Goal: Information Seeking & Learning: Learn about a topic

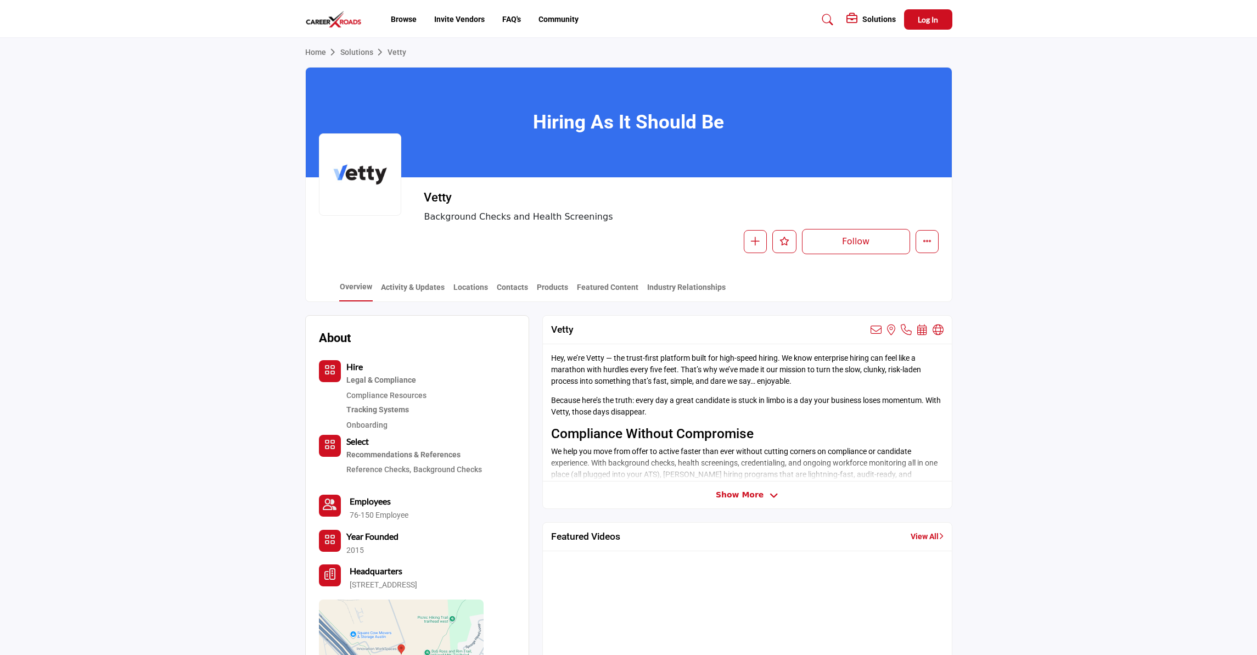
click at [761, 496] on span "Show More" at bounding box center [747, 495] width 63 height 12
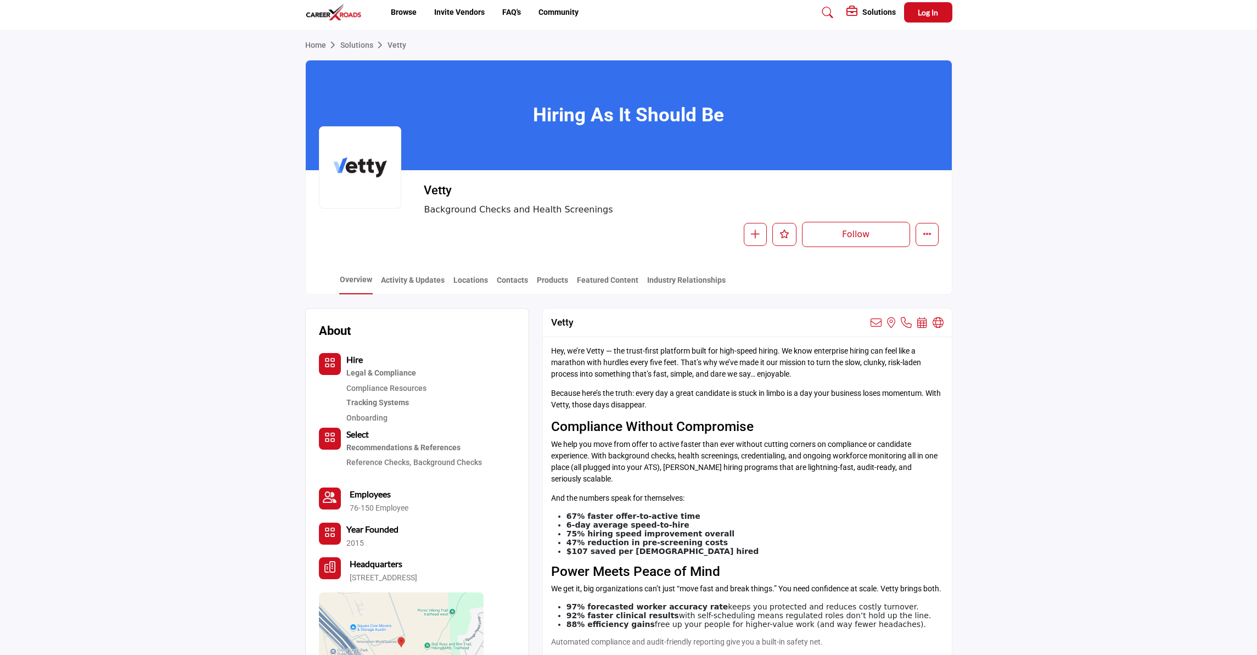
scroll to position [4, 0]
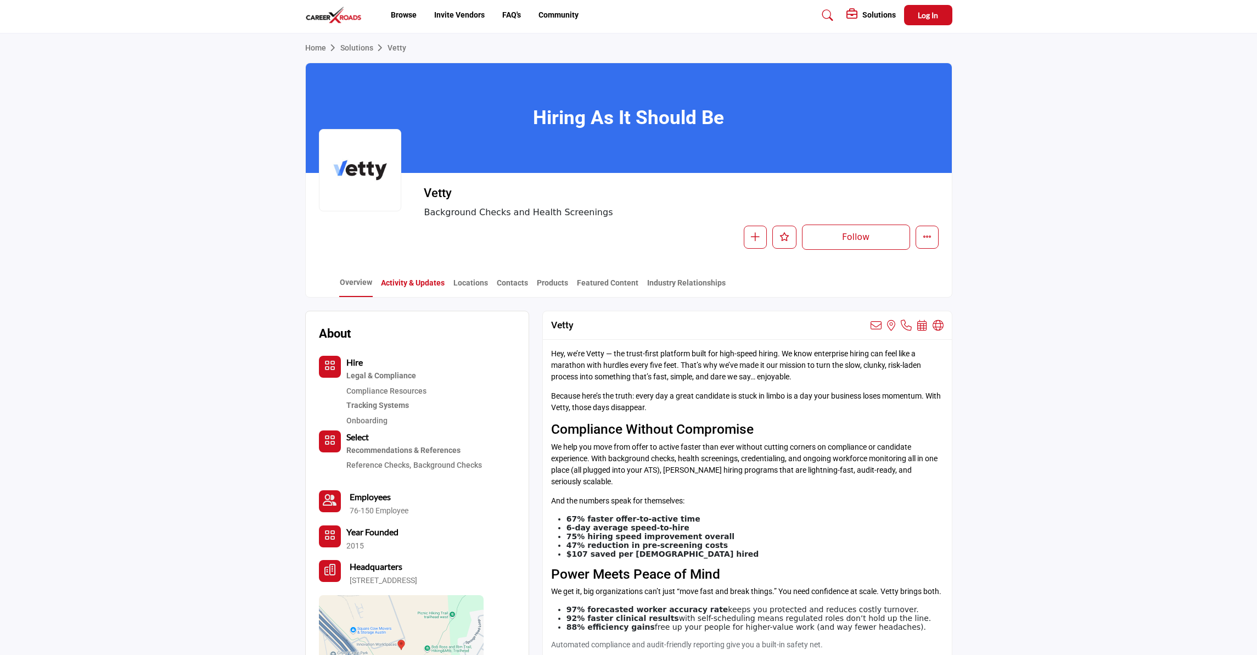
drag, startPoint x: 419, startPoint y: 279, endPoint x: 581, endPoint y: 335, distance: 170.8
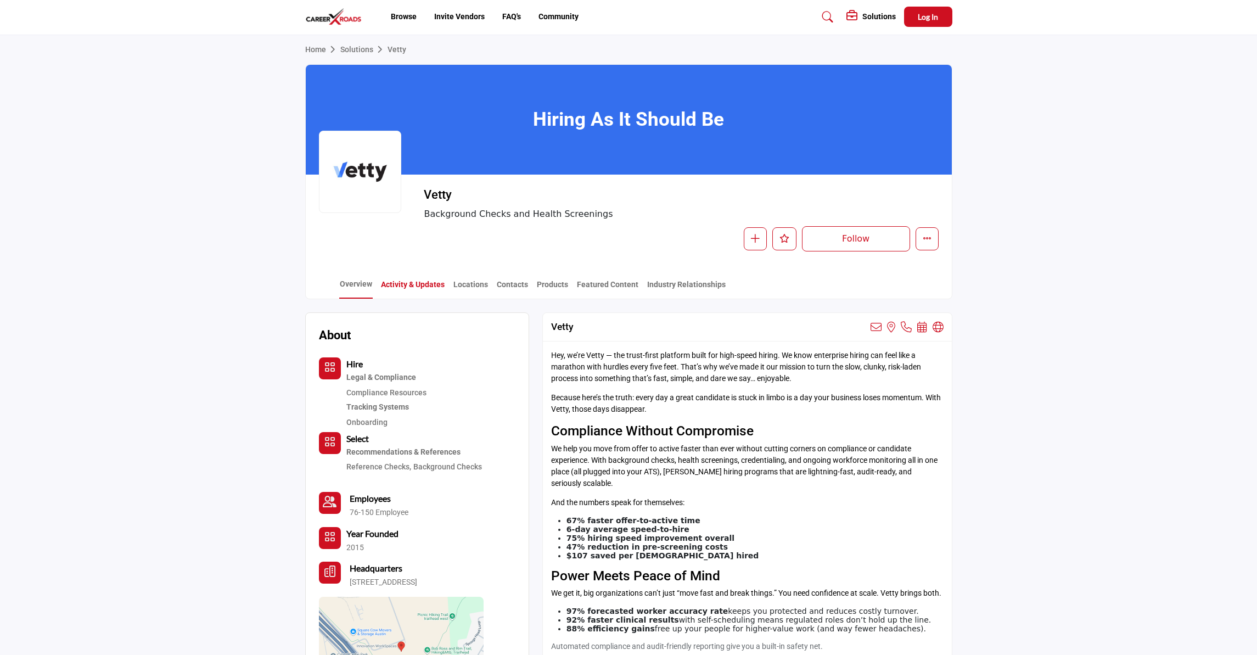
click at [424, 286] on link "Activity & Updates" at bounding box center [412, 288] width 65 height 19
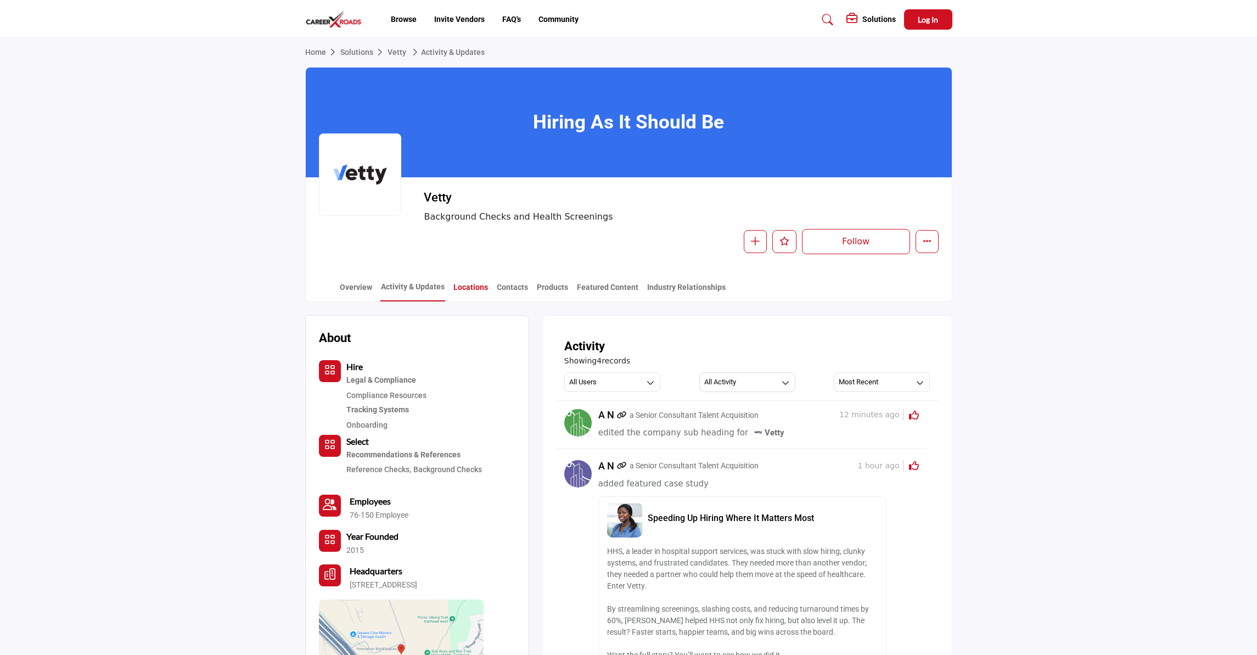
click at [470, 289] on link "Locations" at bounding box center [471, 290] width 36 height 19
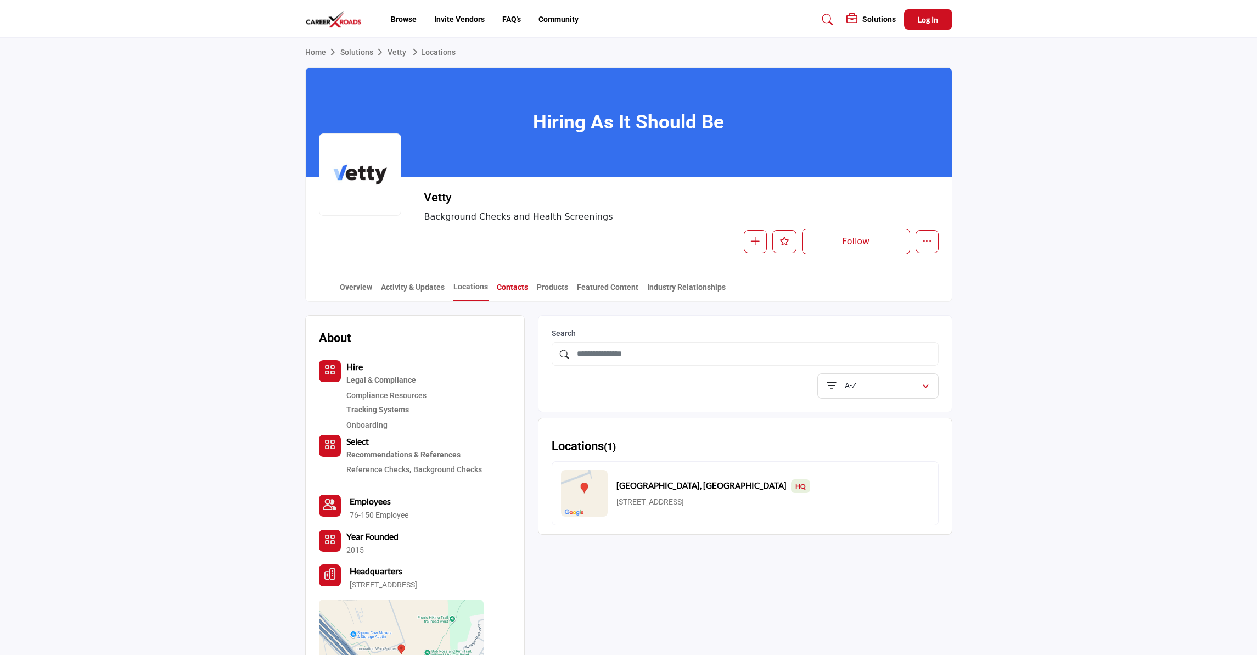
click at [517, 290] on link "Contacts" at bounding box center [512, 290] width 32 height 19
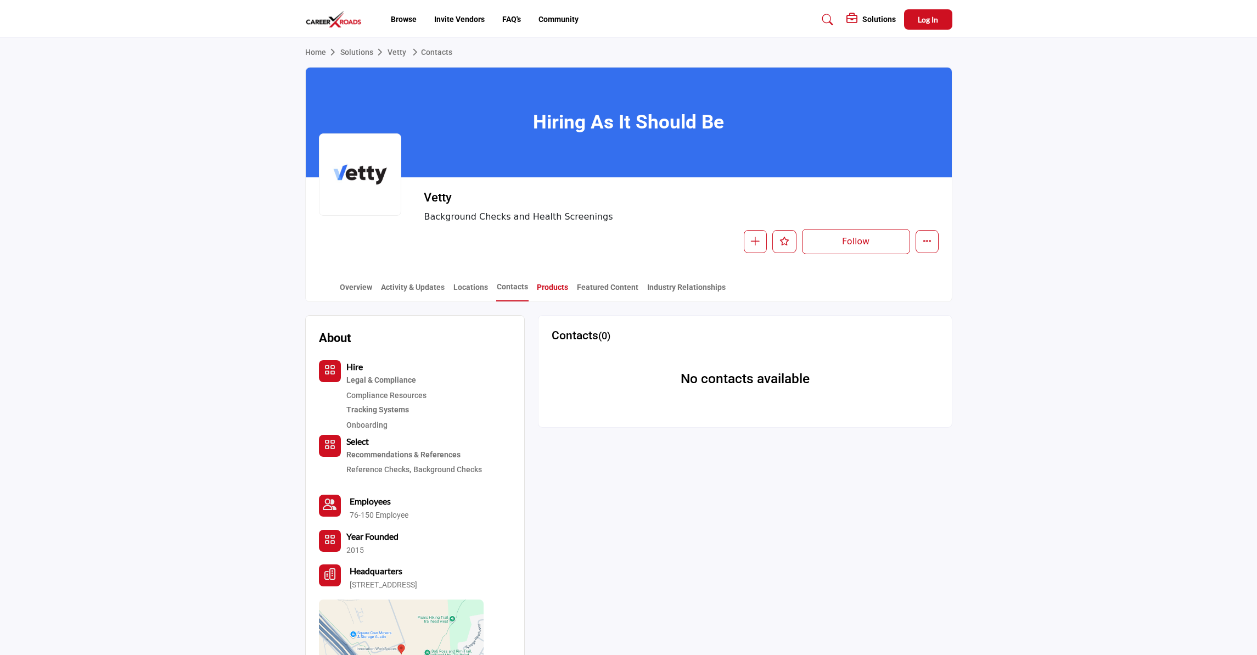
click at [556, 289] on link "Products" at bounding box center [552, 290] width 32 height 19
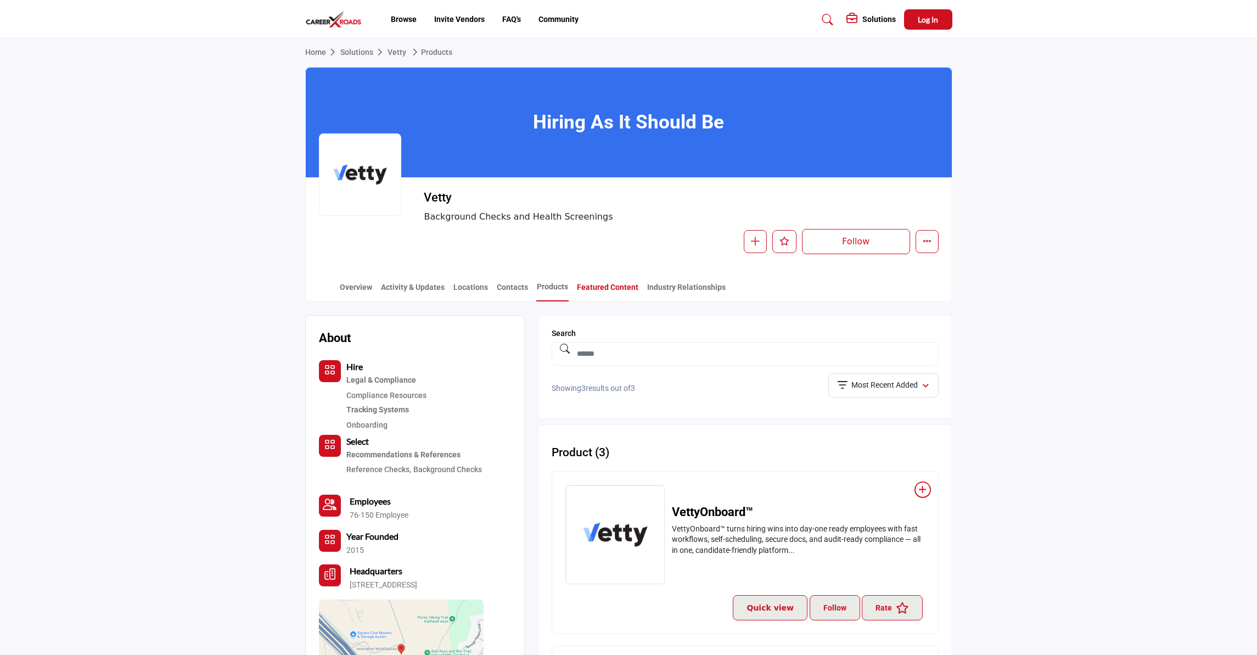
drag, startPoint x: 597, startPoint y: 289, endPoint x: 620, endPoint y: 290, distance: 23.1
click at [597, 289] on link "Featured Content" at bounding box center [607, 290] width 63 height 19
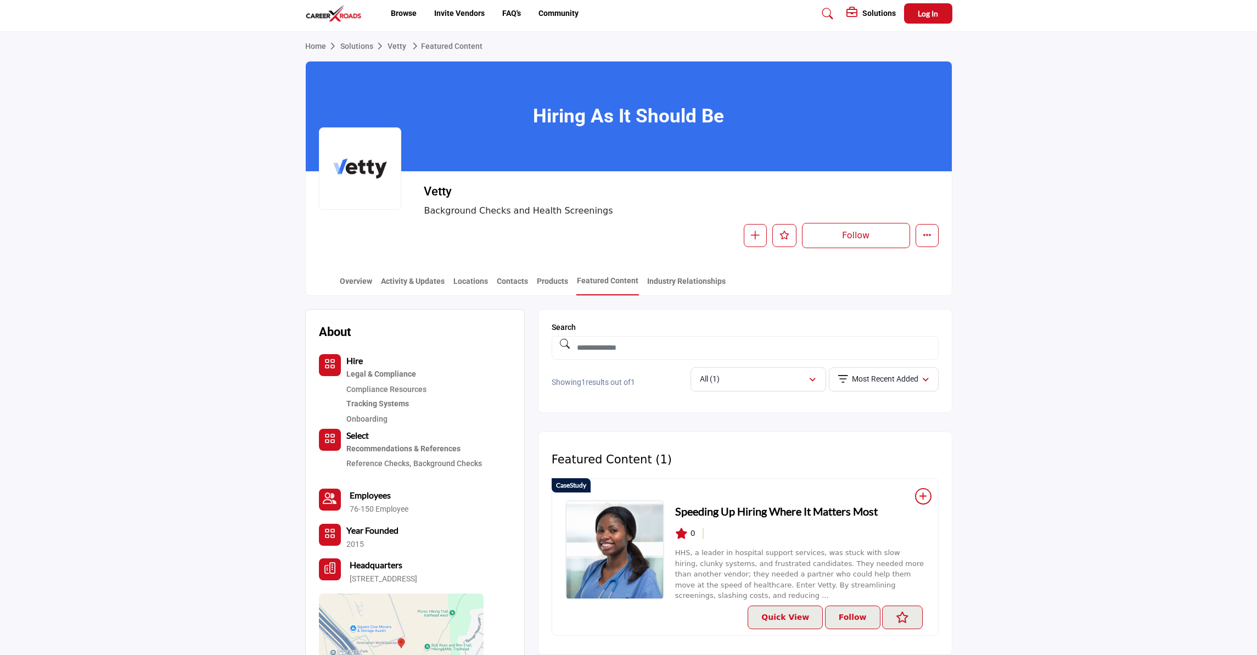
scroll to position [5, 0]
click at [684, 285] on link "Industry Relationships" at bounding box center [686, 285] width 80 height 19
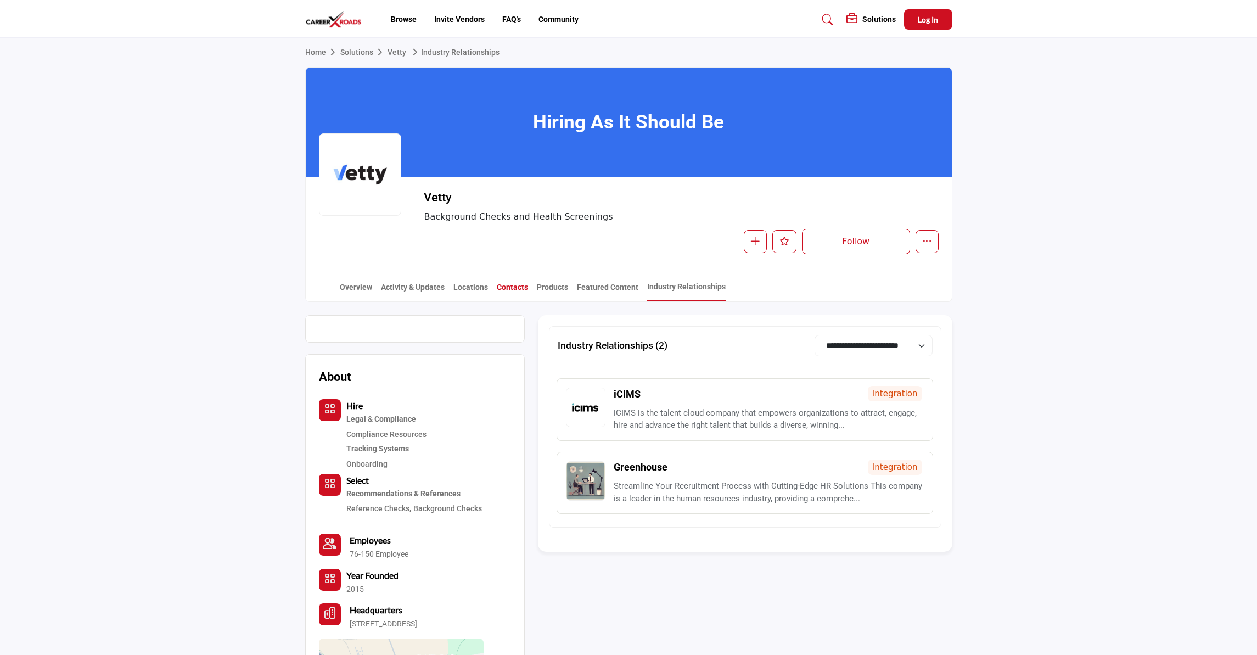
click at [506, 294] on link "Contacts" at bounding box center [512, 290] width 32 height 19
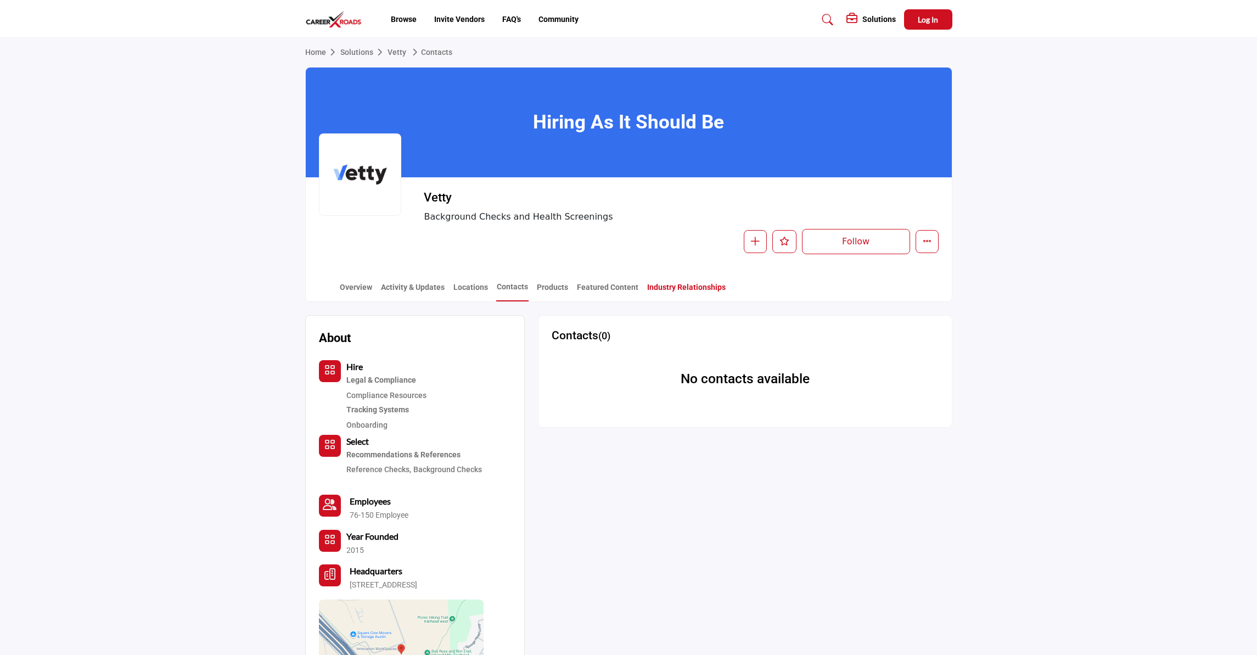
click at [706, 286] on link "Industry Relationships" at bounding box center [686, 290] width 80 height 19
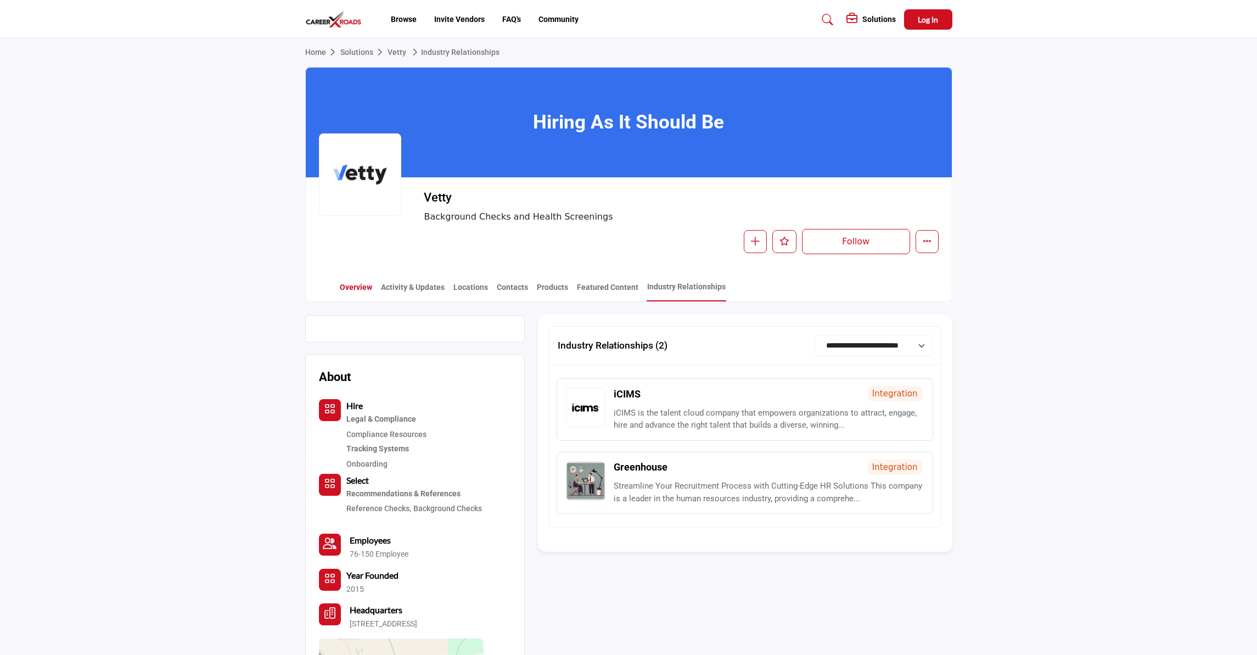
click at [348, 290] on link "Overview" at bounding box center [355, 290] width 33 height 19
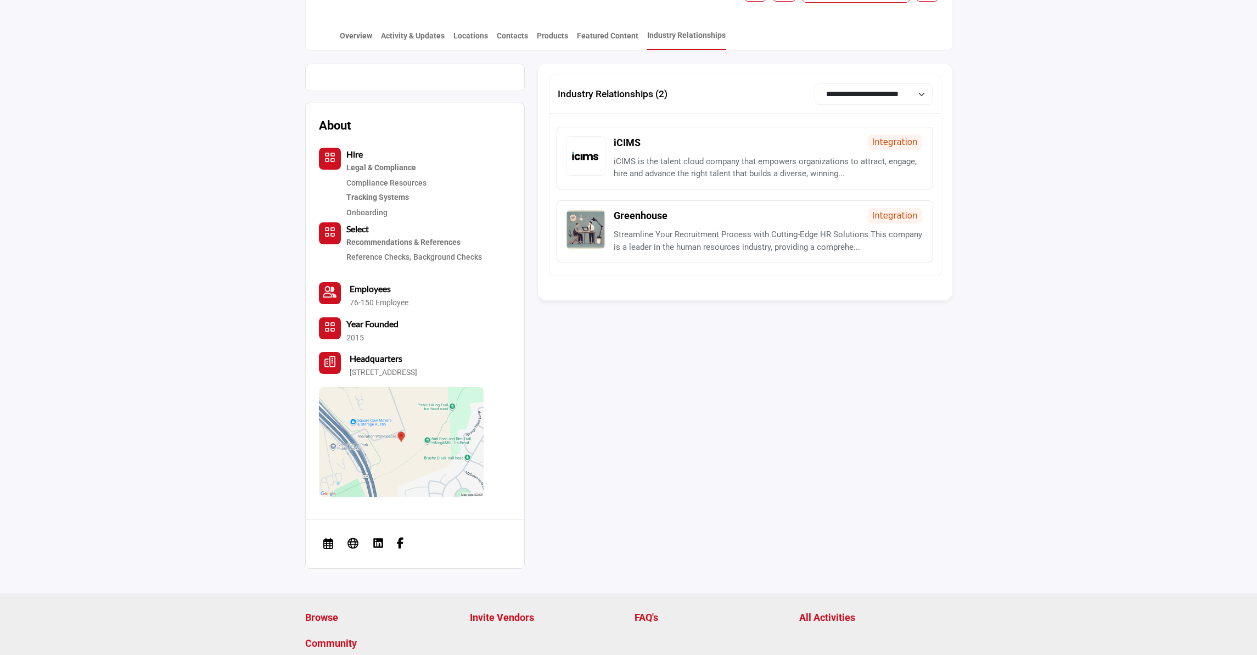
scroll to position [271, 0]
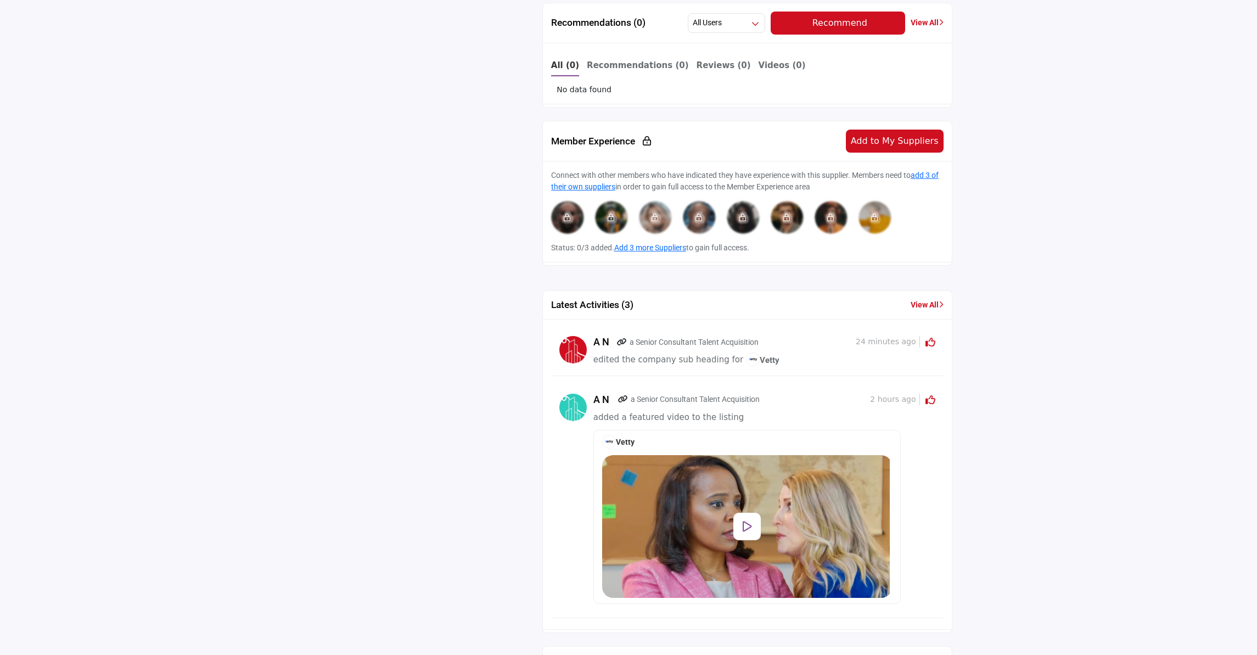
scroll to position [1364, 0]
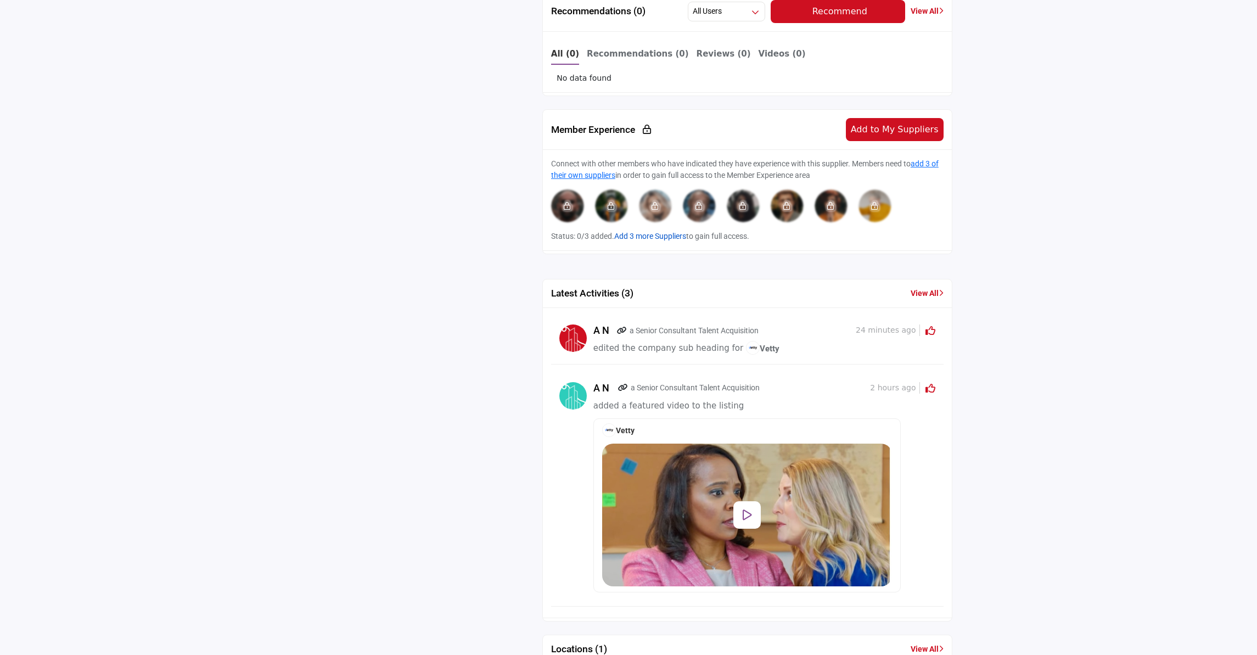
click at [635, 235] on link "Add 3 more Suppliers" at bounding box center [650, 236] width 72 height 9
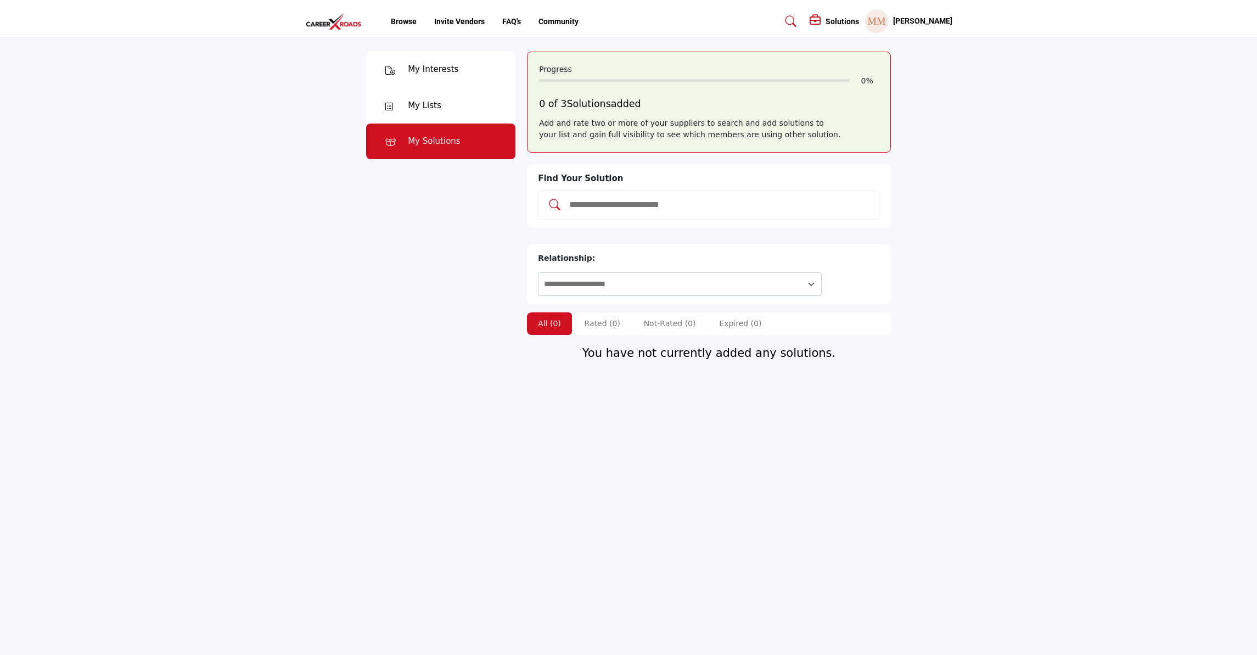
click at [414, 104] on div "My Lists" at bounding box center [424, 105] width 33 height 13
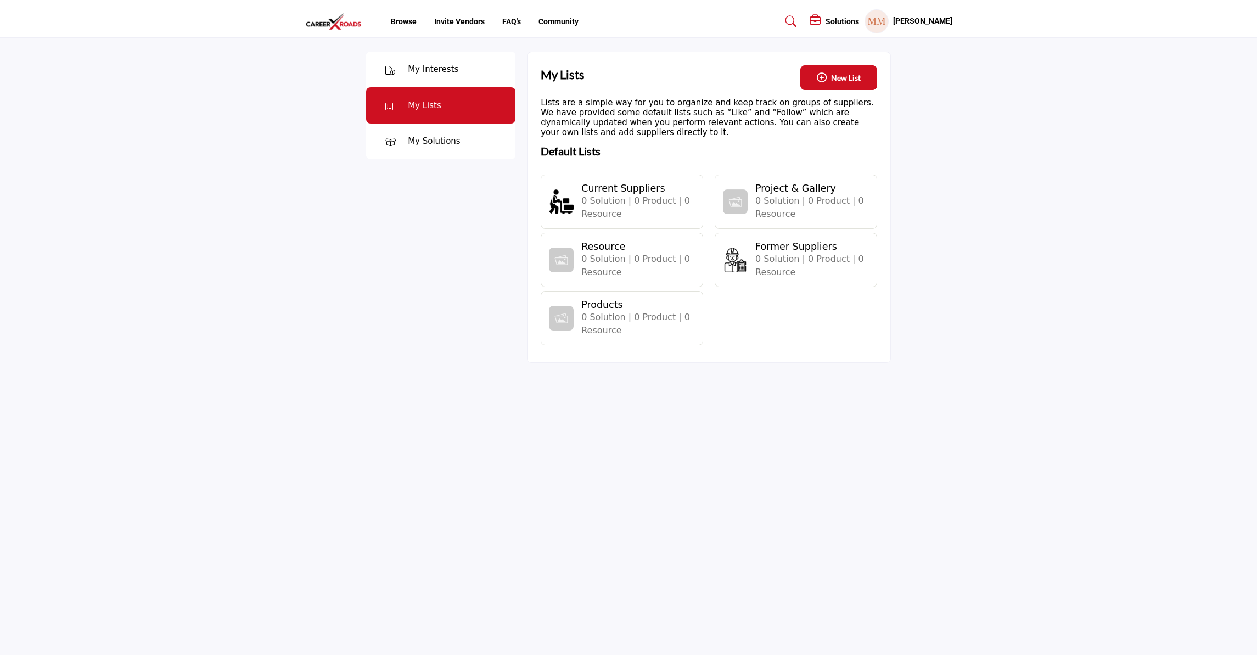
click at [424, 69] on div "My Interests" at bounding box center [433, 69] width 50 height 13
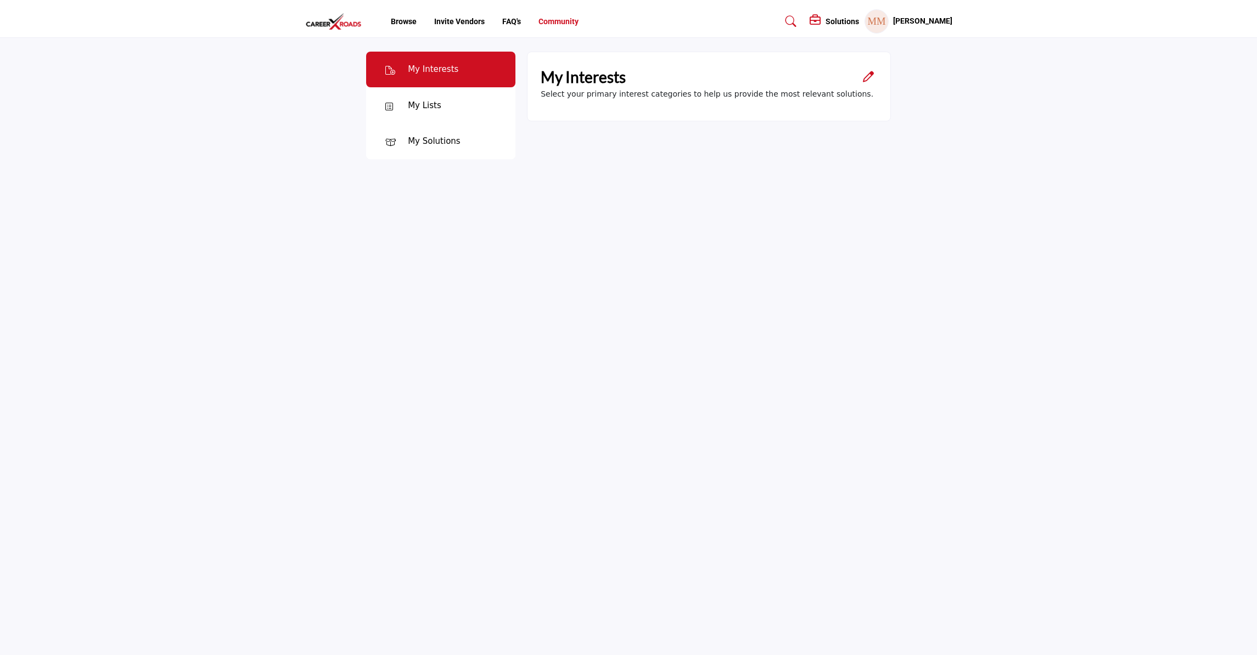
click at [569, 19] on link "Community" at bounding box center [558, 21] width 40 height 9
